Goal: Check status: Check status

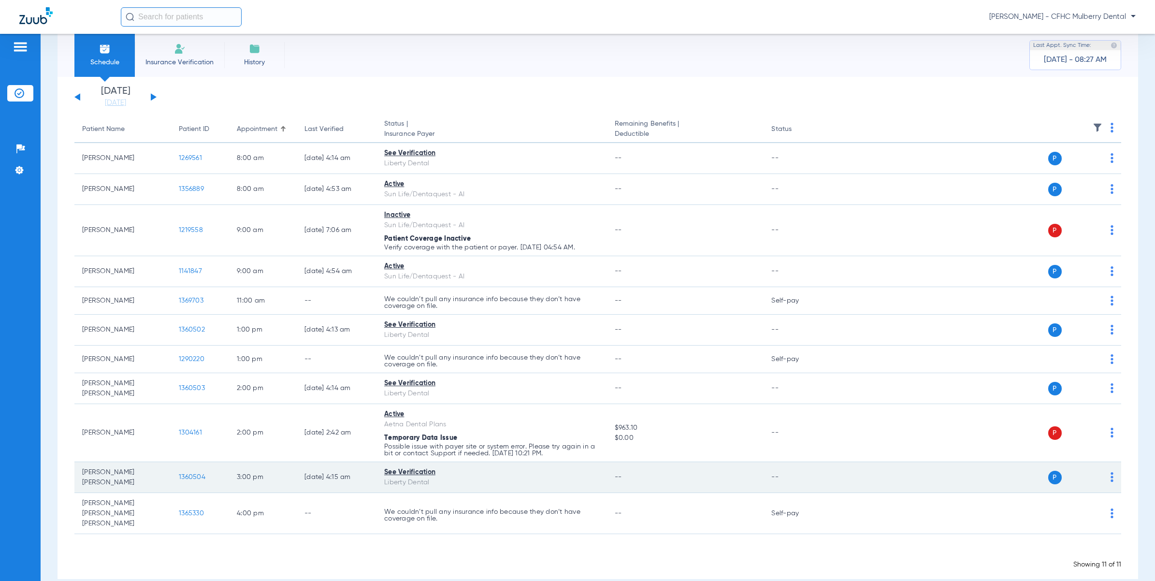
scroll to position [23, 0]
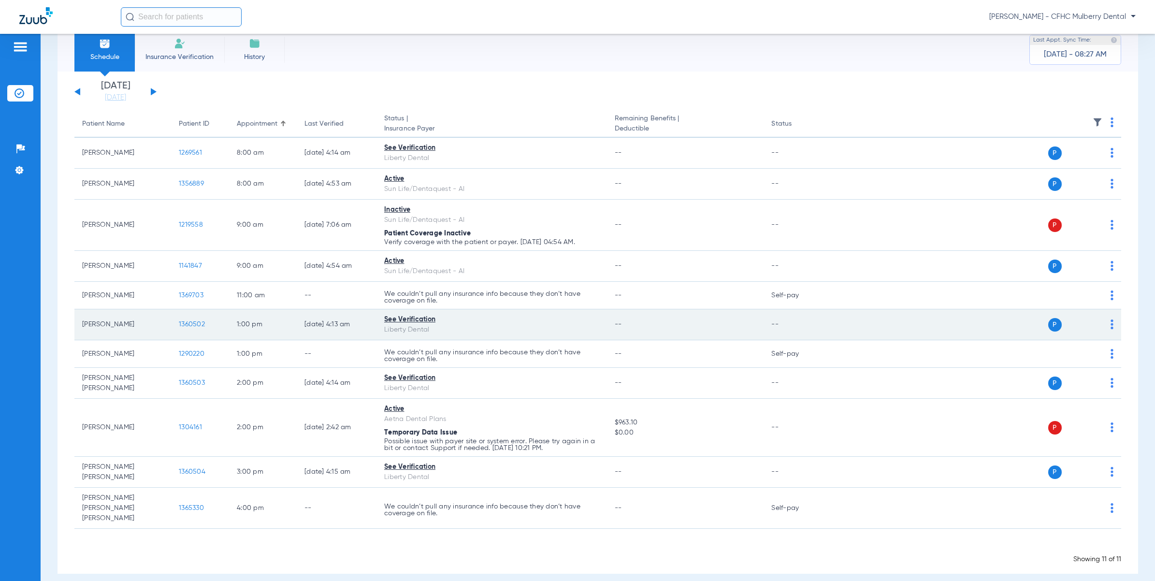
click at [197, 324] on span "1360502" at bounding box center [192, 324] width 26 height 7
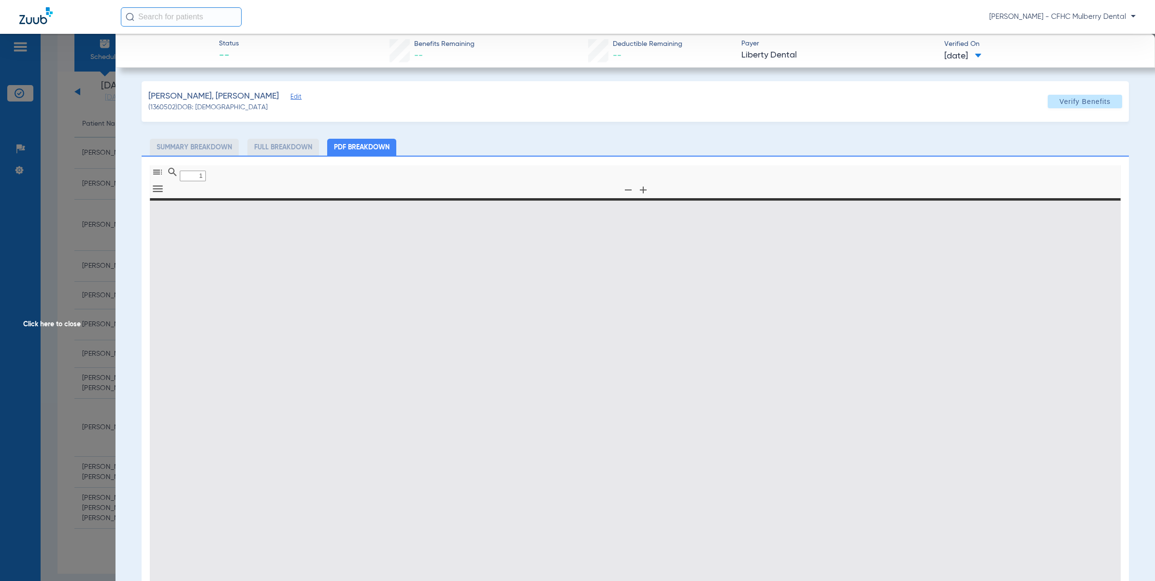
type input "0"
select select "page-width"
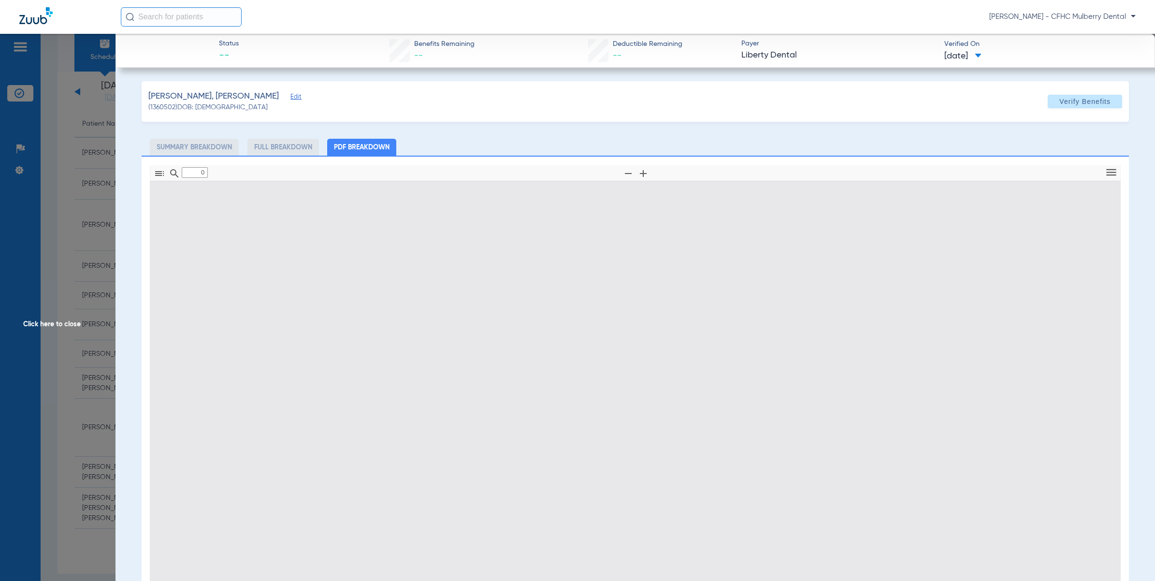
type input "1"
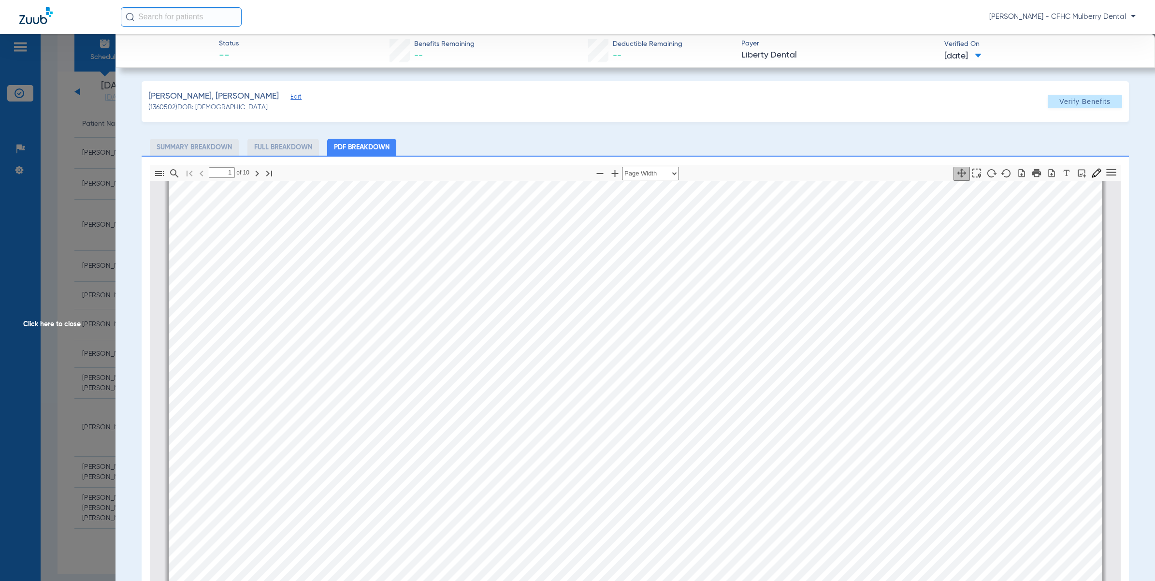
scroll to position [5, 0]
click at [57, 194] on span "Click here to close" at bounding box center [57, 324] width 115 height 581
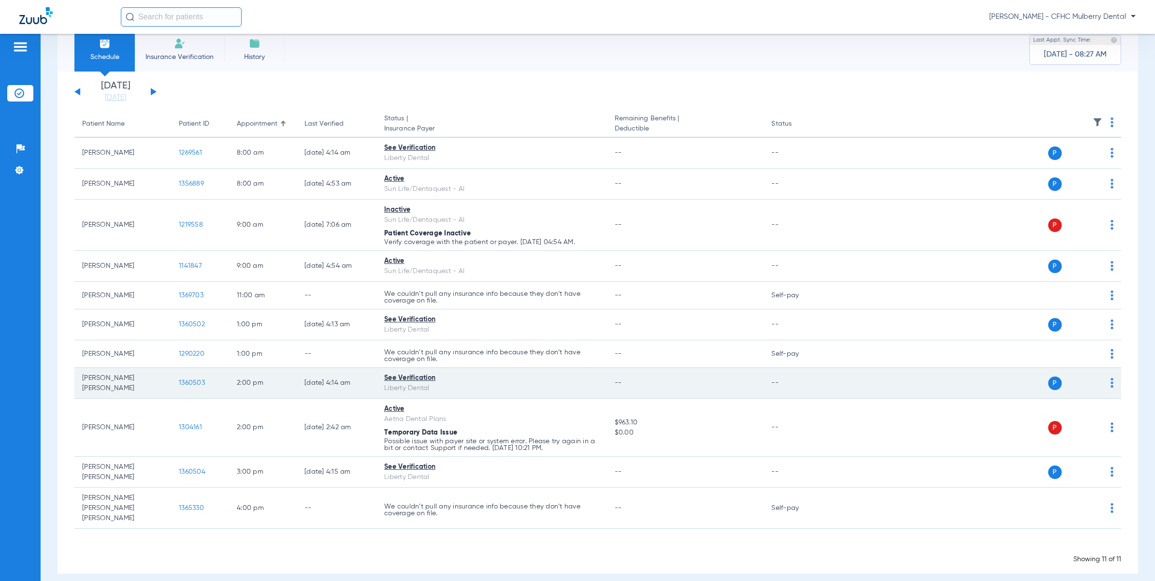
click at [197, 379] on span "1360503" at bounding box center [192, 382] width 26 height 7
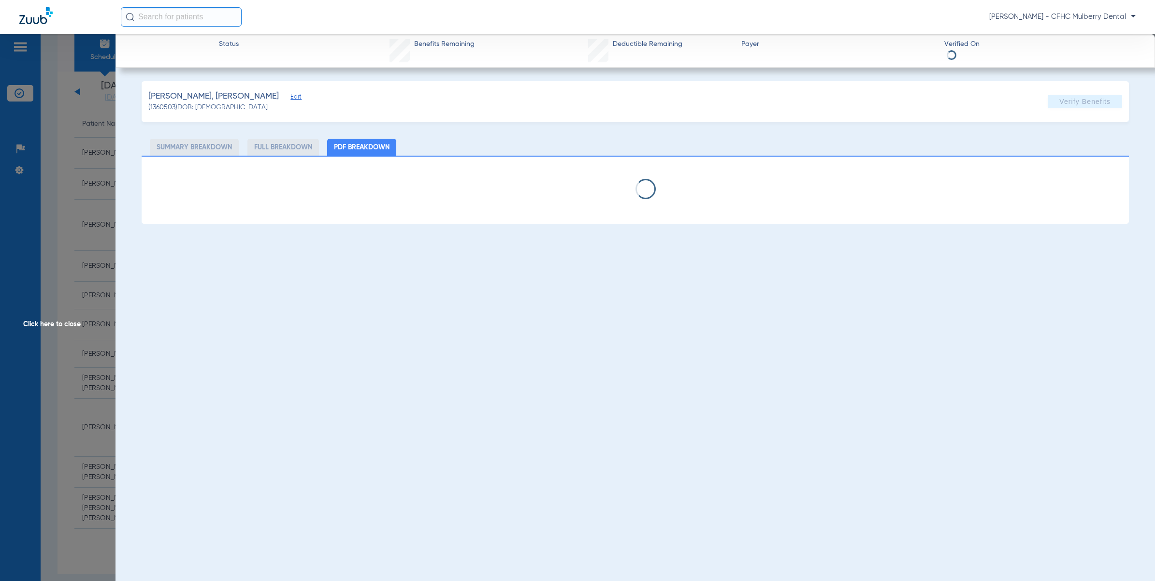
select select "page-width"
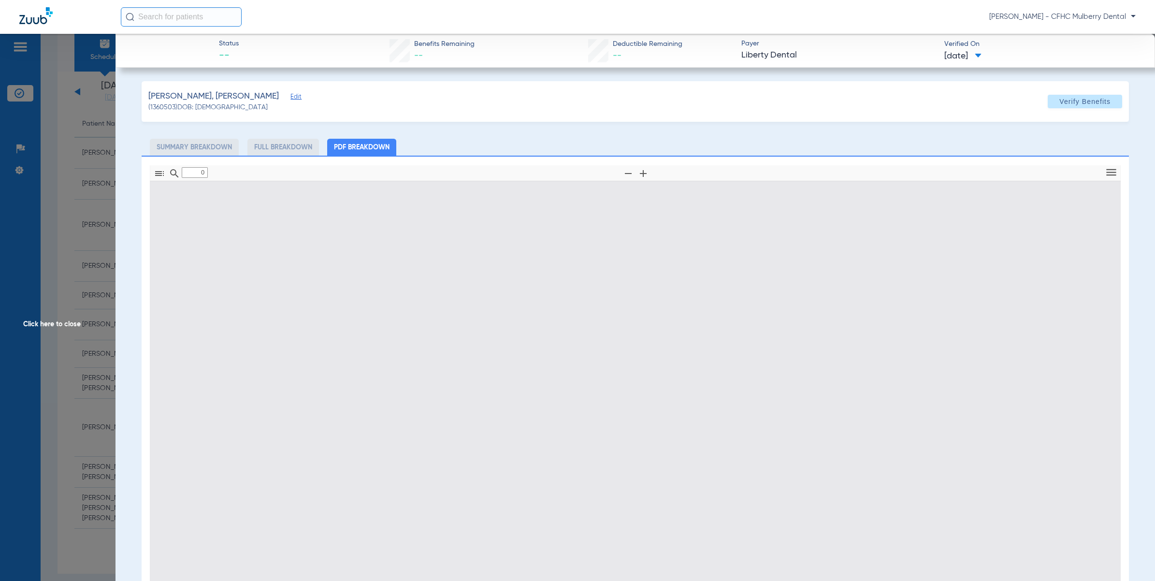
type input "1"
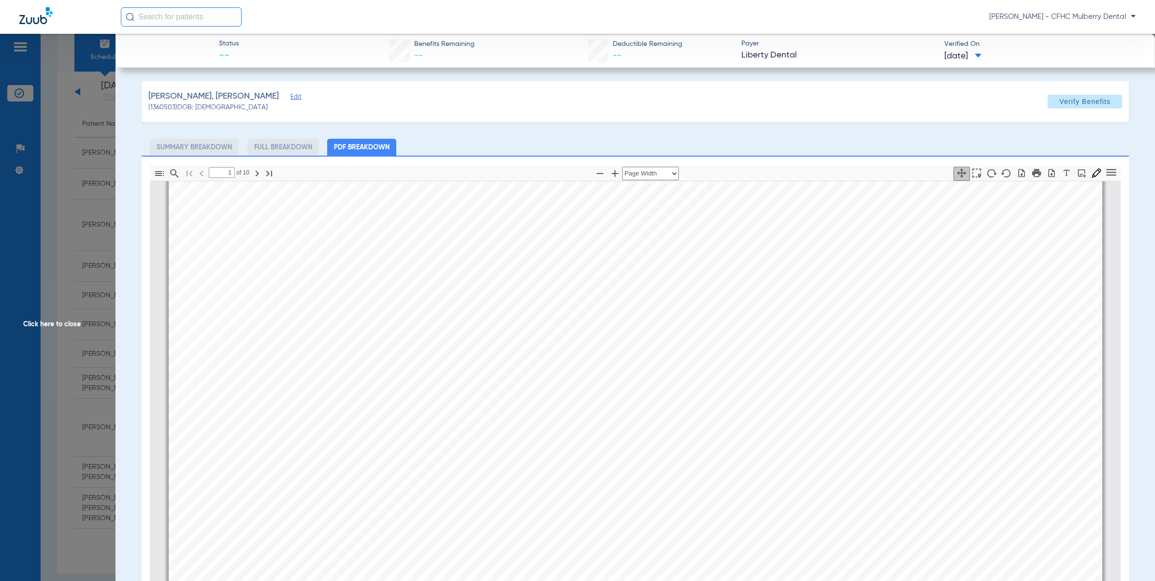
drag, startPoint x: 664, startPoint y: 368, endPoint x: 609, endPoint y: 229, distance: 150.1
click at [609, 229] on div "Information provided below will be cross-checked with member eligibility record…" at bounding box center [636, 511] width 934 height 661
click at [56, 163] on span "Click here to close" at bounding box center [57, 324] width 115 height 581
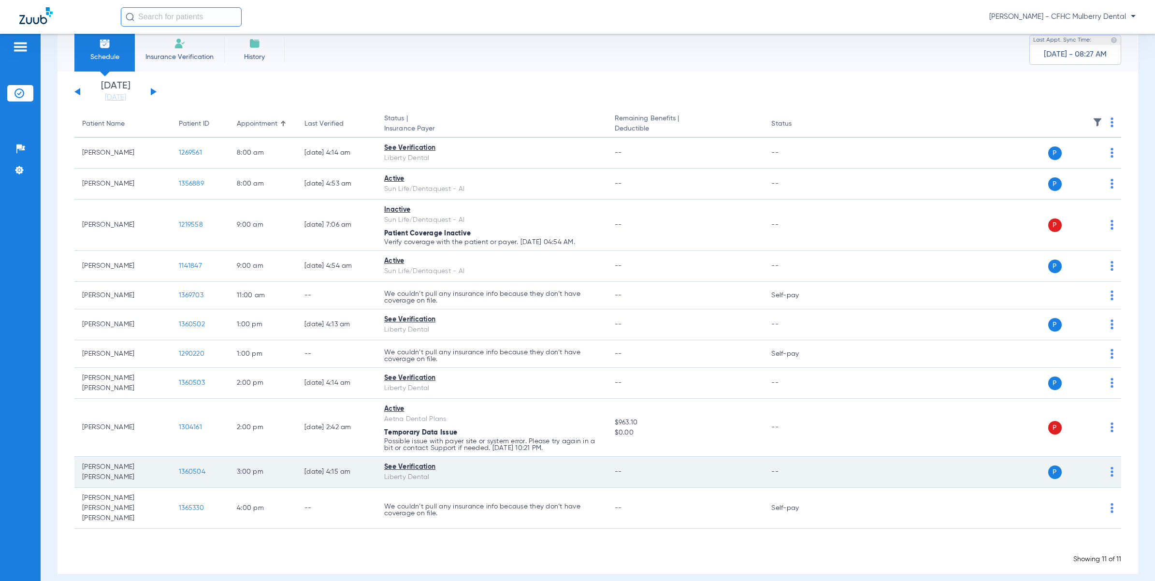
click at [196, 472] on span "1360504" at bounding box center [192, 471] width 27 height 7
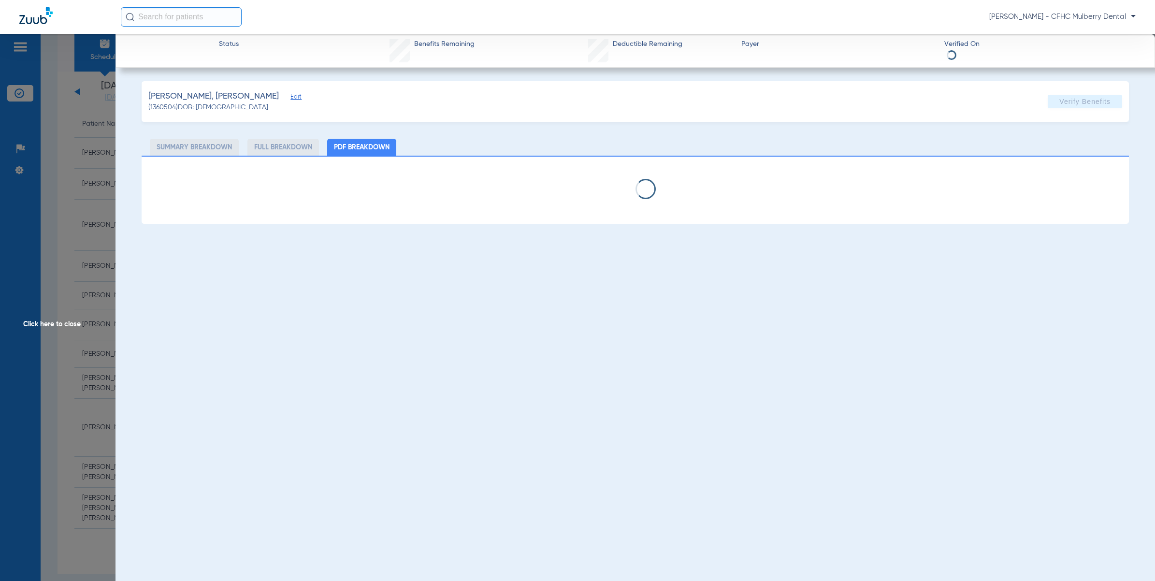
select select "page-width"
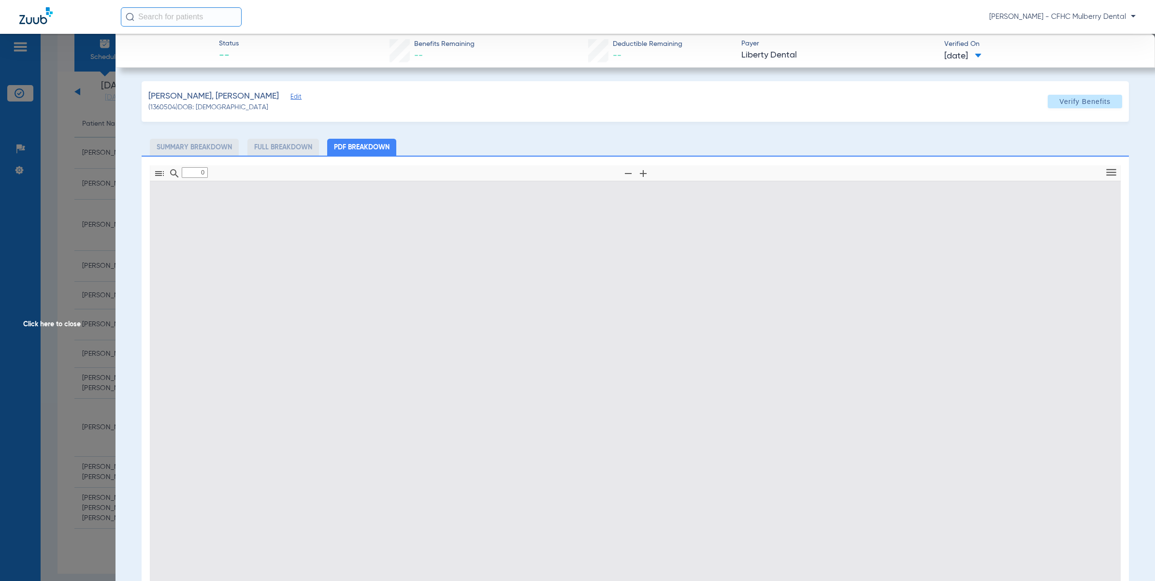
type input "1"
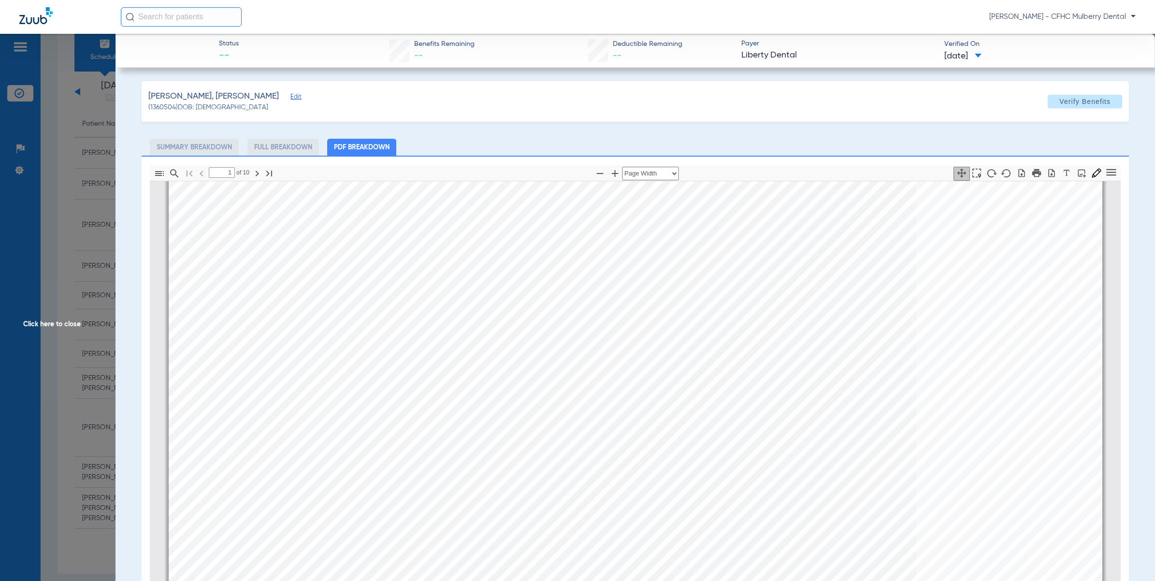
scroll to position [5, 0]
drag, startPoint x: 76, startPoint y: 211, endPoint x: 83, endPoint y: 214, distance: 7.8
click at [76, 210] on span "Click here to close" at bounding box center [57, 324] width 115 height 581
